Goal: Information Seeking & Learning: Learn about a topic

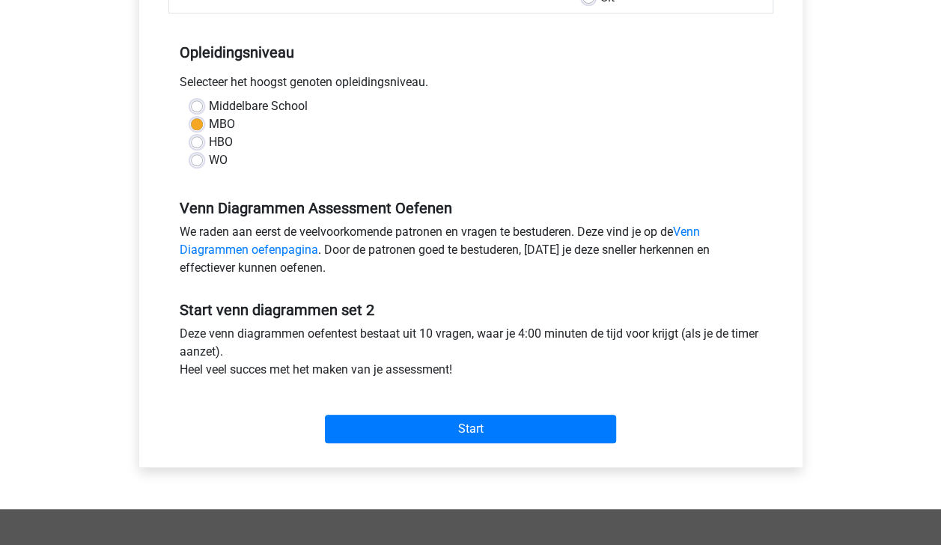
scroll to position [285, 0]
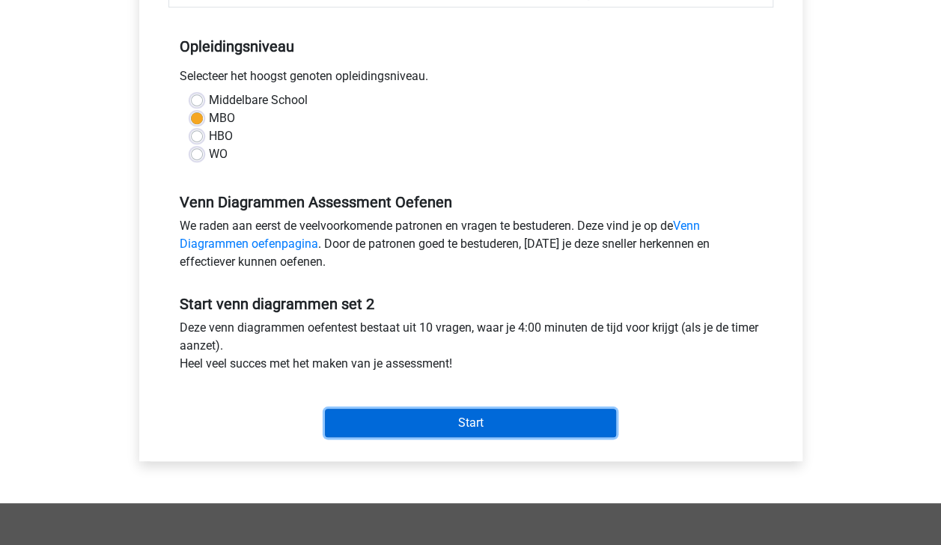
click at [550, 416] on input "Start" at bounding box center [470, 423] width 291 height 28
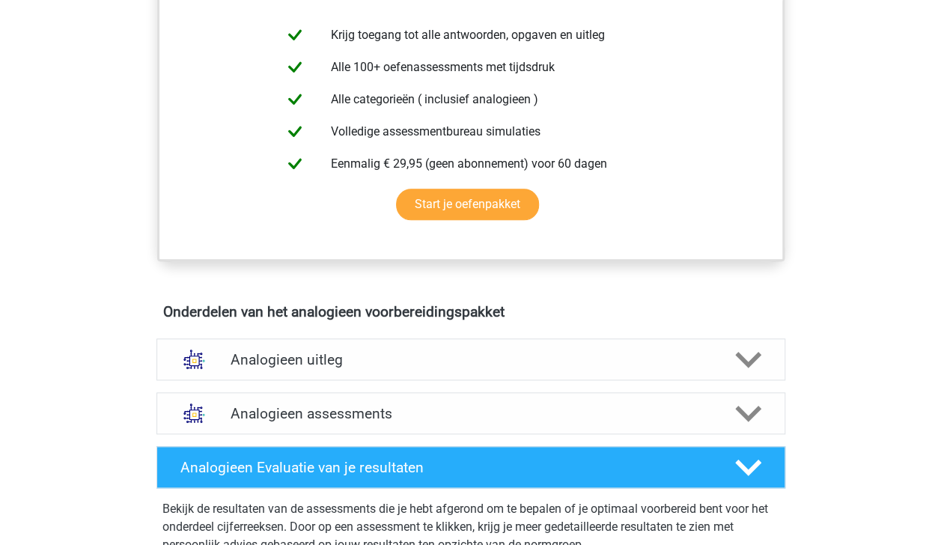
scroll to position [586, 0]
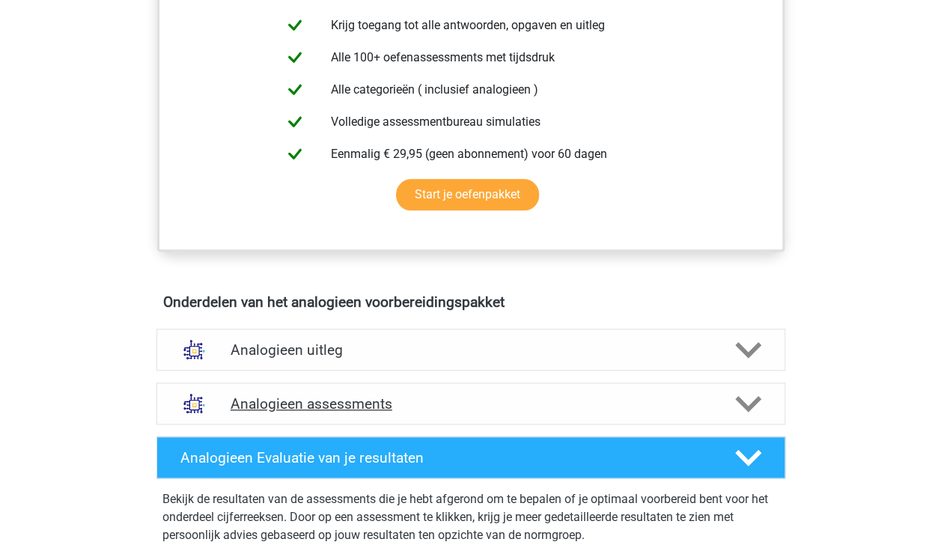
click at [751, 406] on polygon at bounding box center [748, 403] width 26 height 16
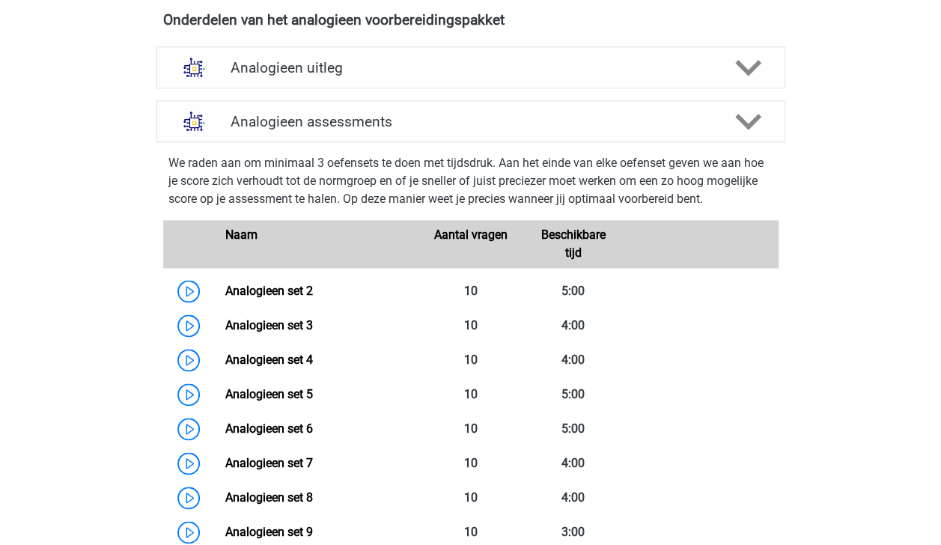
scroll to position [858, 0]
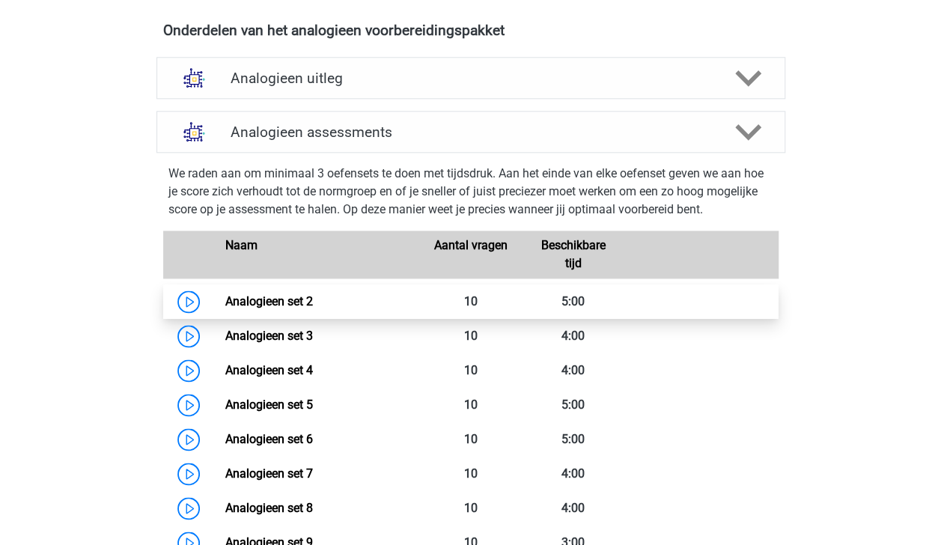
click at [313, 297] on link "Analogieen set 2" at bounding box center [269, 301] width 88 height 14
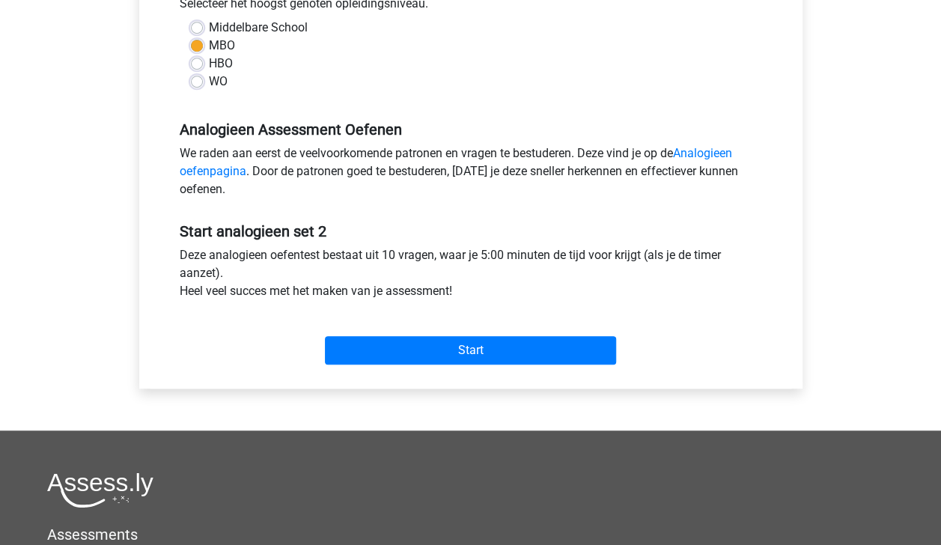
scroll to position [353, 0]
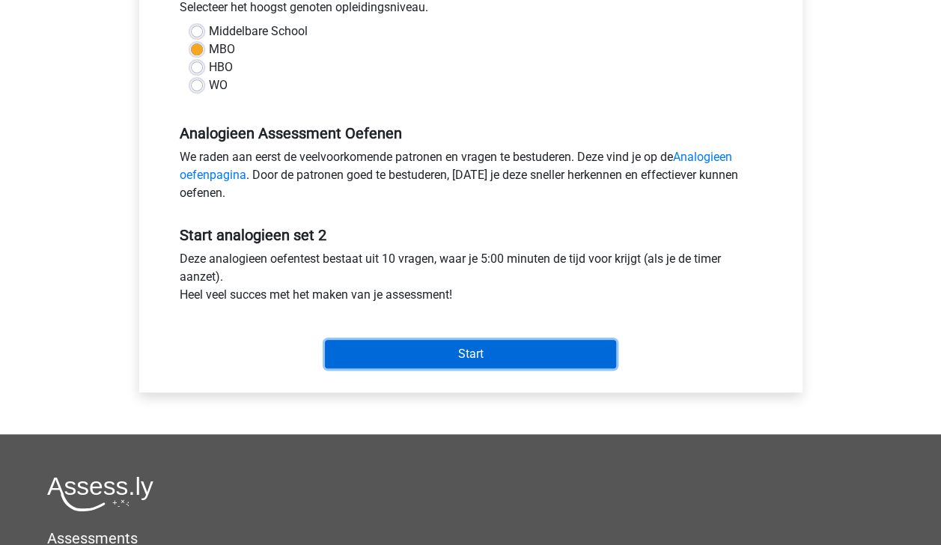
click at [502, 347] on input "Start" at bounding box center [470, 354] width 291 height 28
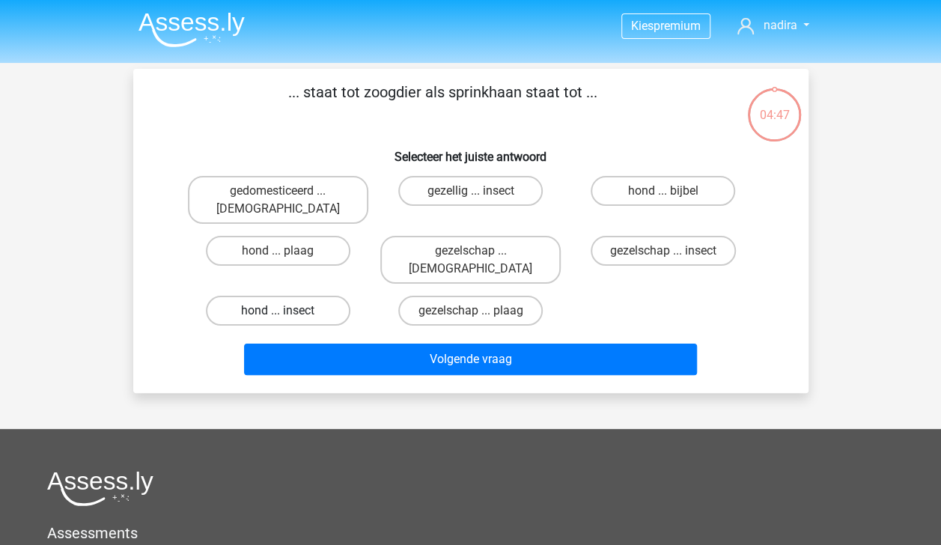
click at [315, 296] on label "hond ... insect" at bounding box center [278, 311] width 145 height 30
click at [288, 311] on input "hond ... insect" at bounding box center [283, 316] width 10 height 10
radio input "true"
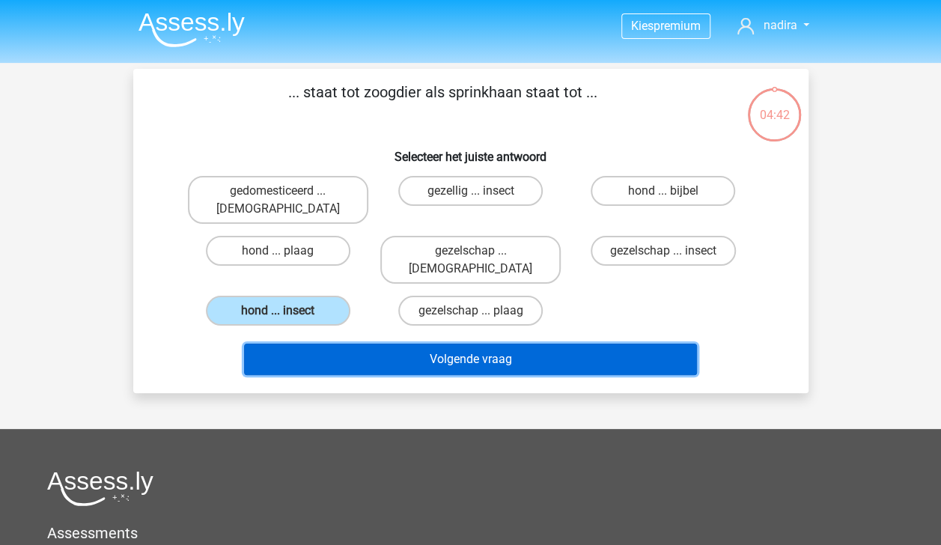
click at [474, 344] on button "Volgende vraag" at bounding box center [470, 359] width 453 height 31
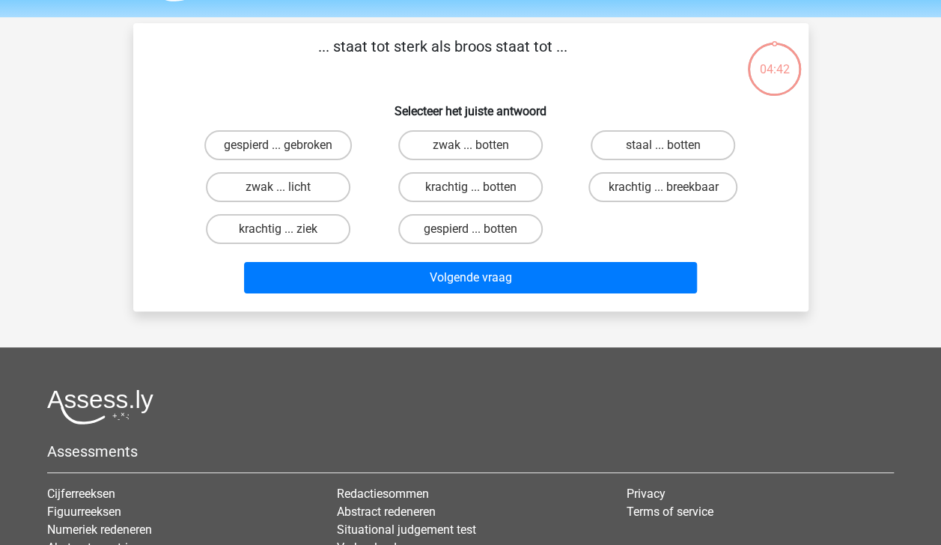
scroll to position [69, 0]
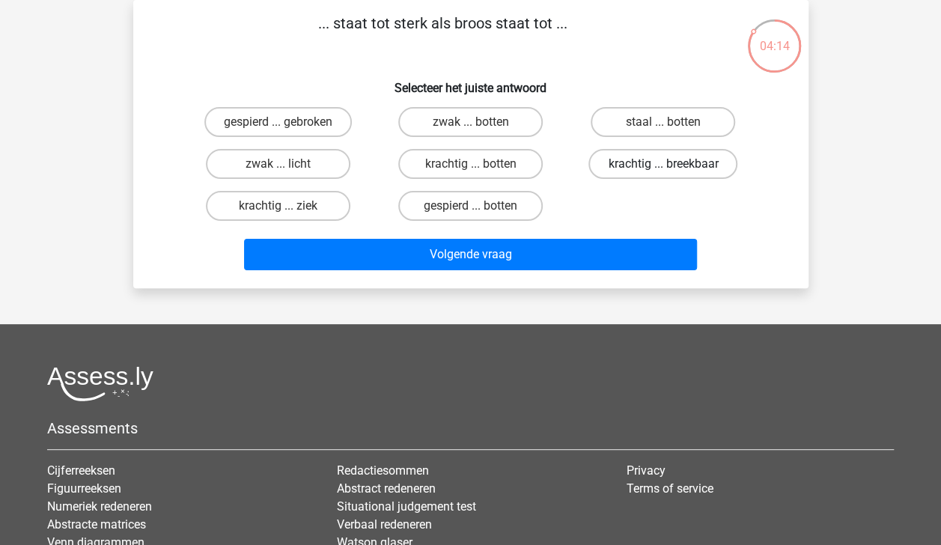
click at [683, 163] on label "krachtig ... breekbaar" at bounding box center [663, 164] width 149 height 30
click at [673, 164] on input "krachtig ... breekbaar" at bounding box center [668, 169] width 10 height 10
radio input "true"
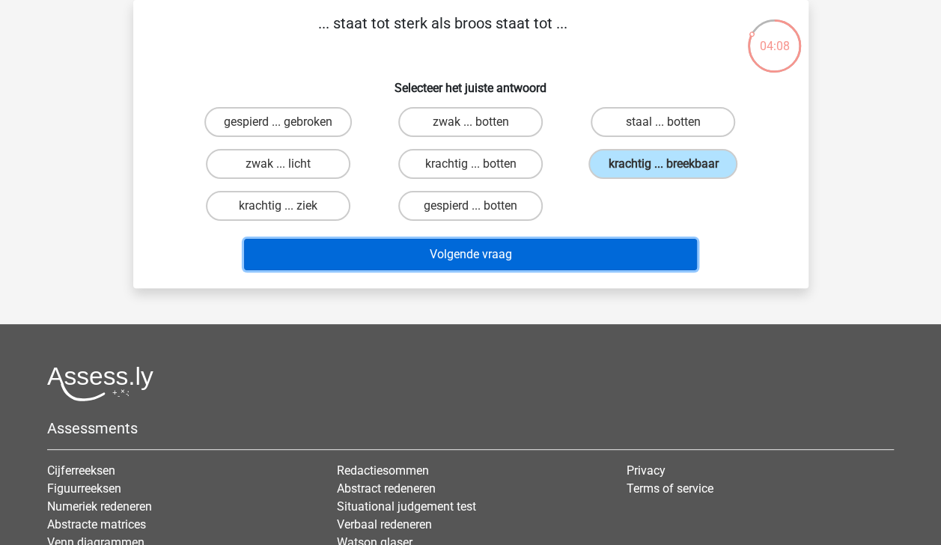
click at [634, 249] on button "Volgende vraag" at bounding box center [470, 254] width 453 height 31
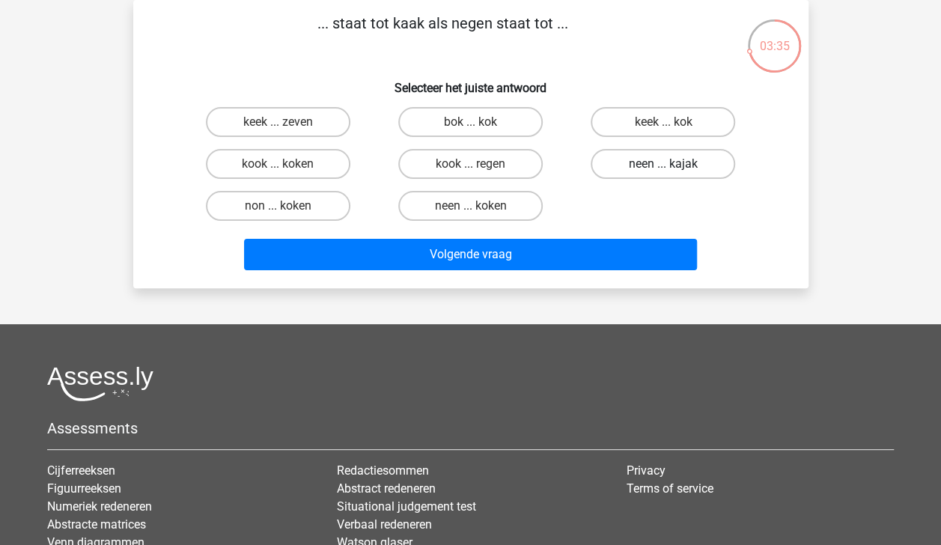
click at [691, 160] on label "neen ... kajak" at bounding box center [663, 164] width 145 height 30
click at [673, 164] on input "neen ... kajak" at bounding box center [668, 169] width 10 height 10
radio input "true"
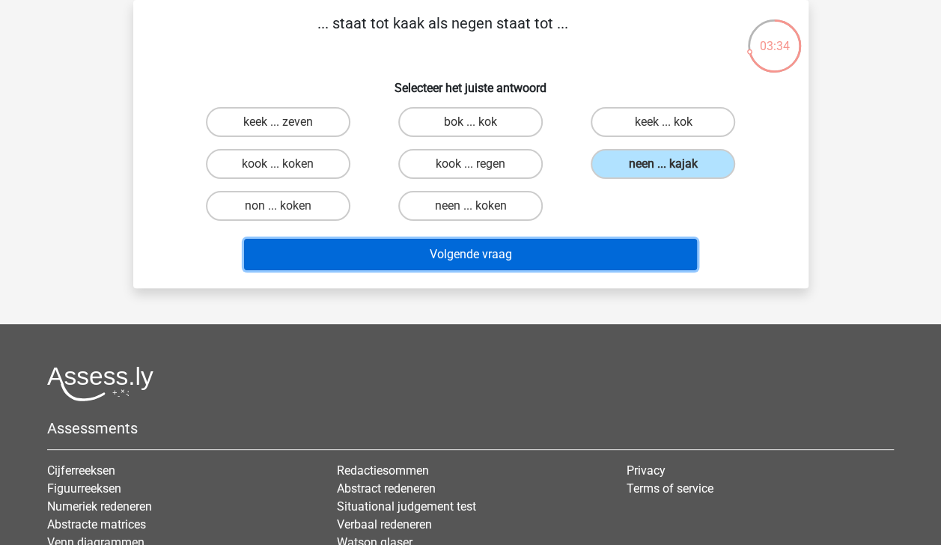
click at [637, 261] on button "Volgende vraag" at bounding box center [470, 254] width 453 height 31
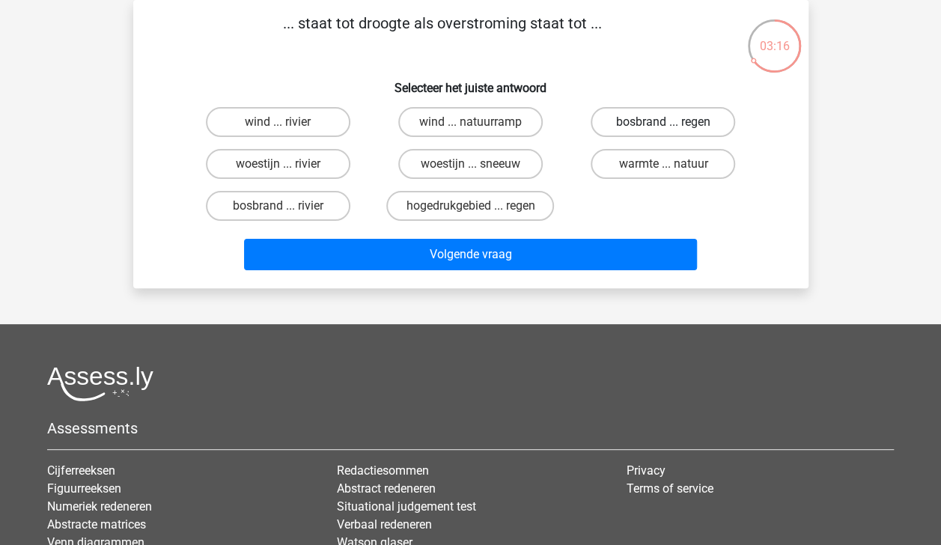
click at [617, 115] on label "bosbrand ... regen" at bounding box center [663, 122] width 145 height 30
click at [663, 122] on input "bosbrand ... regen" at bounding box center [668, 127] width 10 height 10
radio input "true"
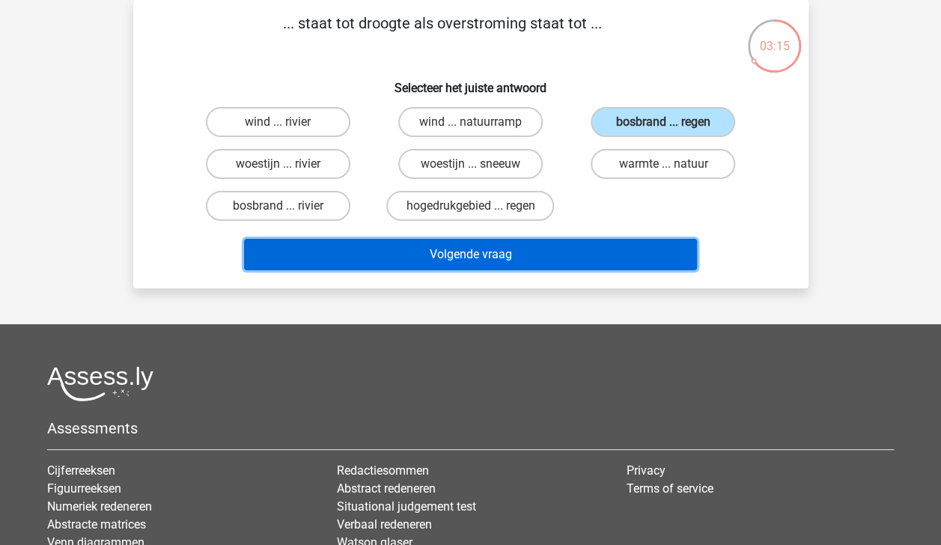
click at [591, 259] on button "Volgende vraag" at bounding box center [470, 254] width 453 height 31
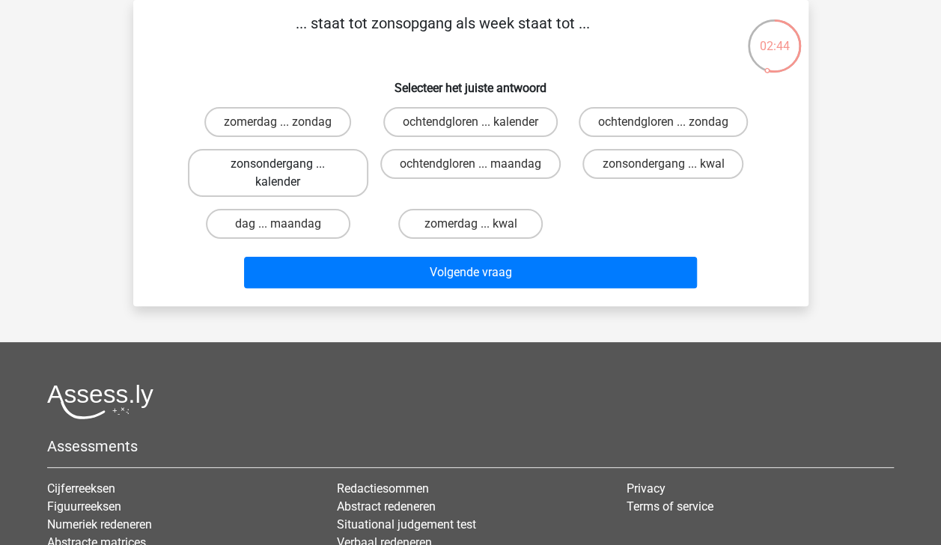
click at [313, 177] on label "zonsondergang ... kalender" at bounding box center [278, 173] width 180 height 48
click at [288, 174] on input "zonsondergang ... kalender" at bounding box center [283, 169] width 10 height 10
radio input "true"
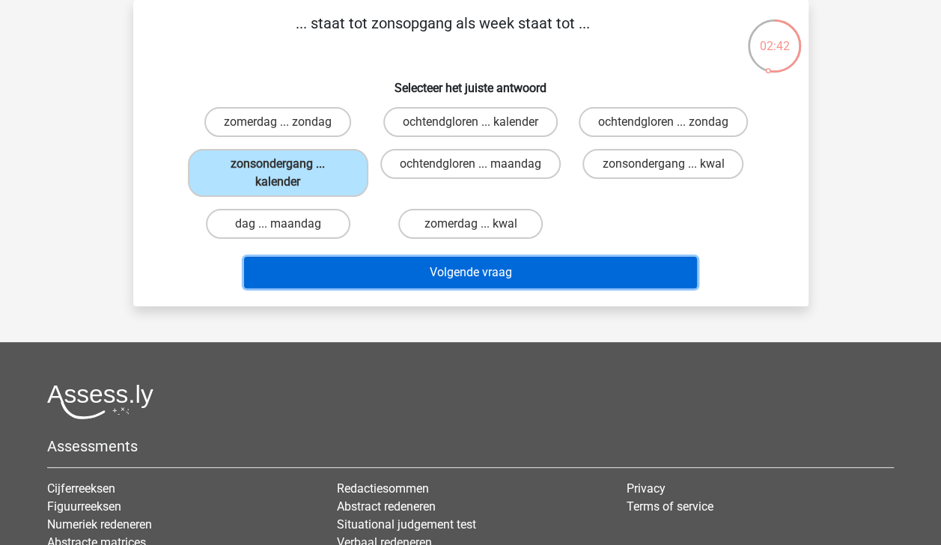
click at [435, 270] on button "Volgende vraag" at bounding box center [470, 272] width 453 height 31
